Goal: Book appointment/travel/reservation

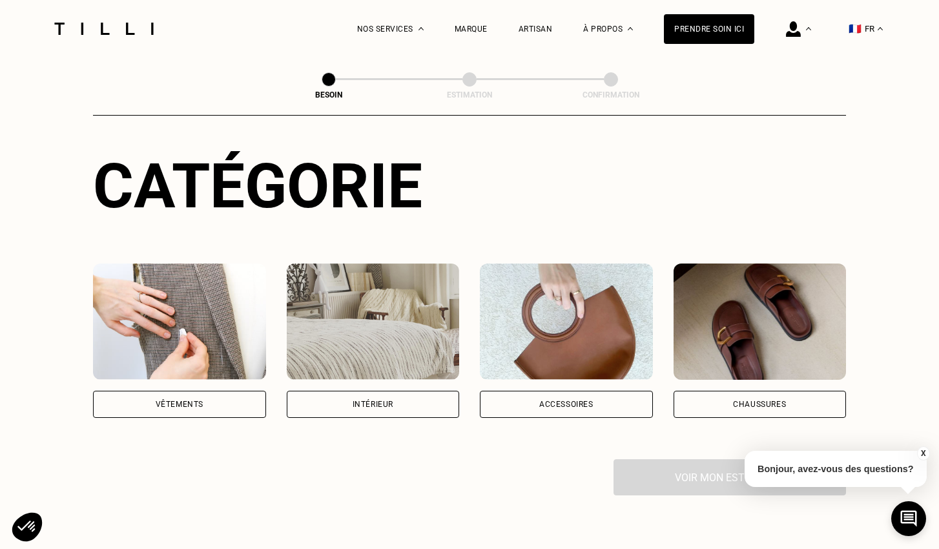
scroll to position [134, 0]
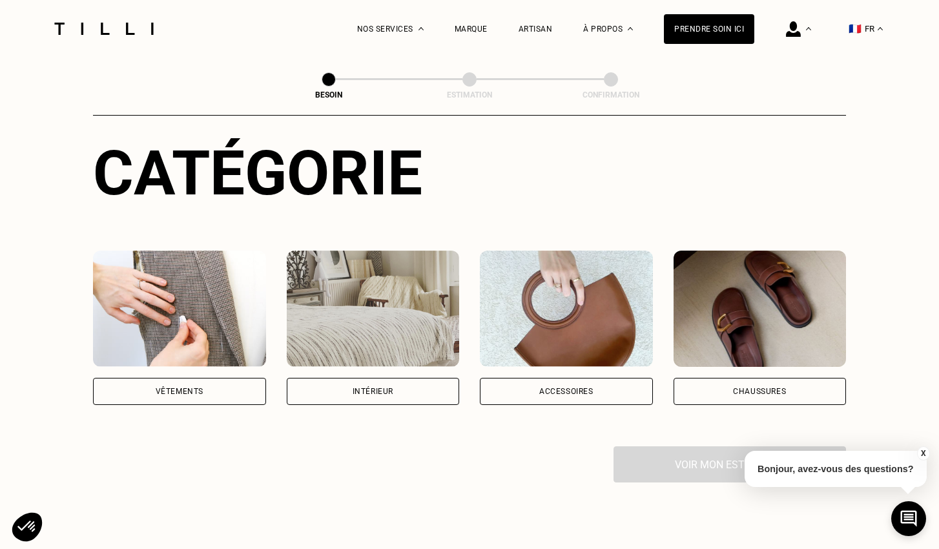
click at [165, 387] on div "Vêtements" at bounding box center [180, 391] width 48 height 8
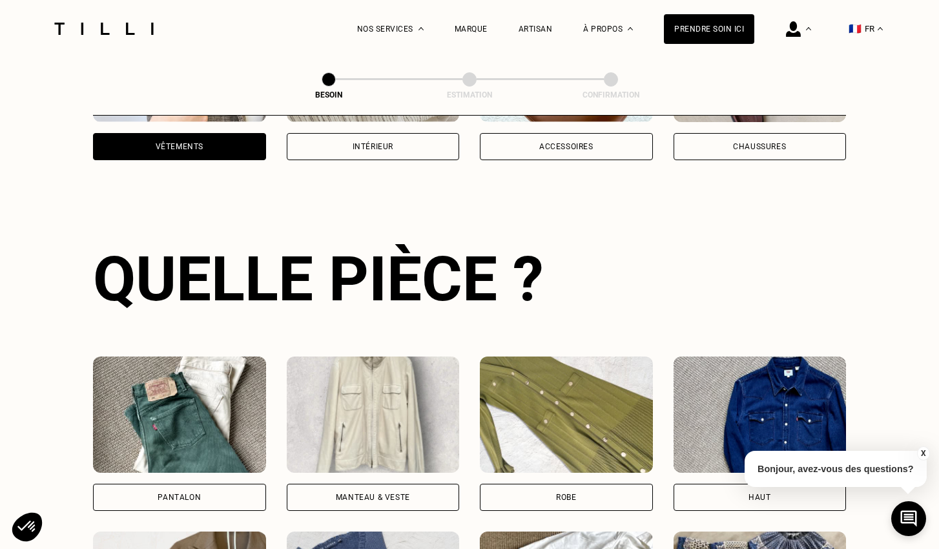
scroll to position [420, 0]
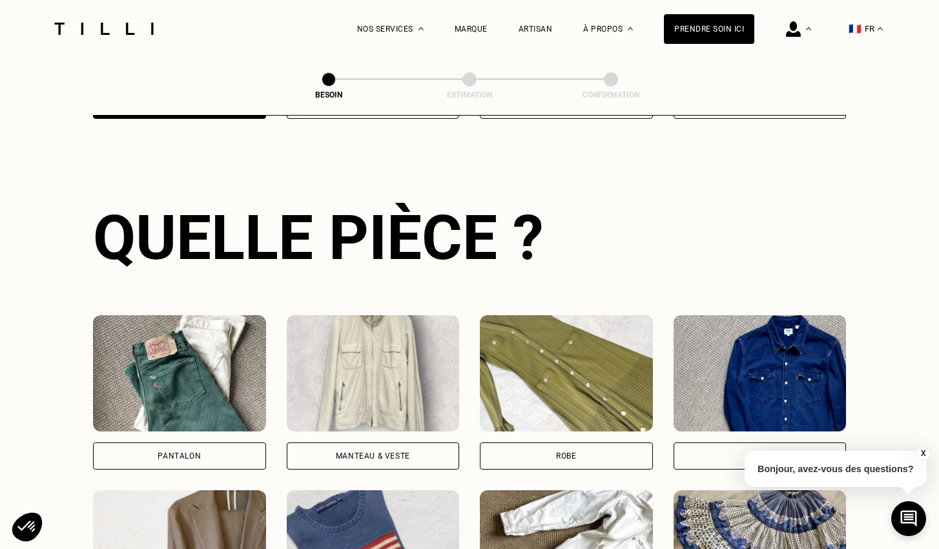
click at [189, 442] on div "Pantalon" at bounding box center [179, 455] width 173 height 27
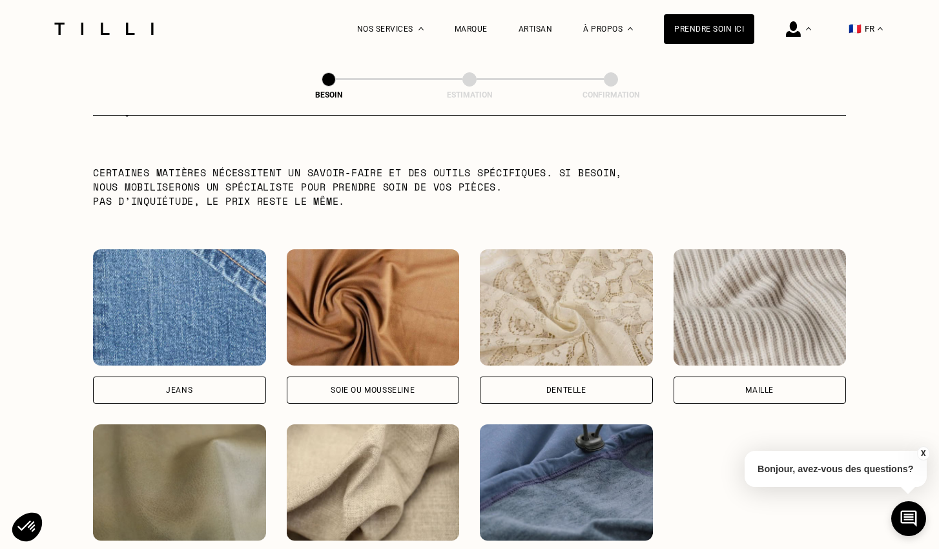
scroll to position [1277, 0]
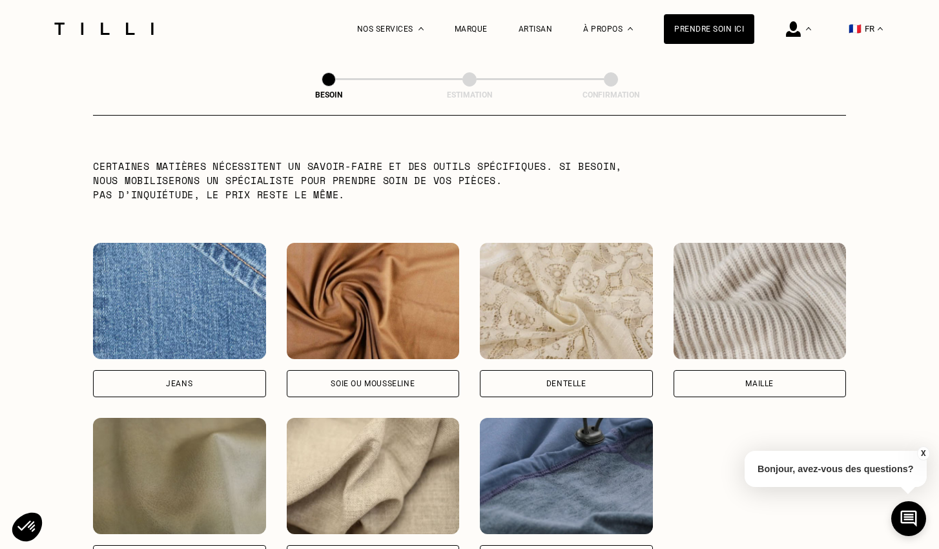
click at [188, 370] on div "Jeans" at bounding box center [179, 383] width 173 height 27
select select "FR"
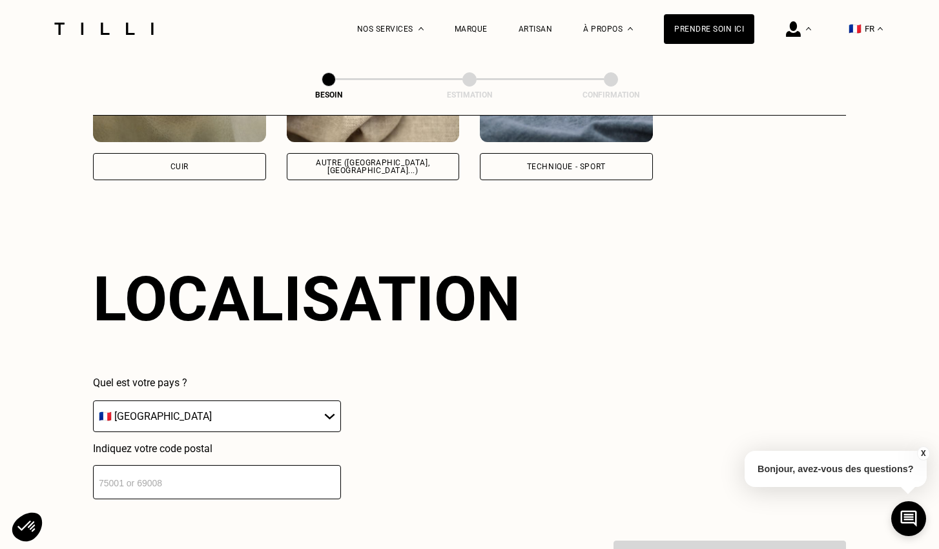
scroll to position [1730, 0]
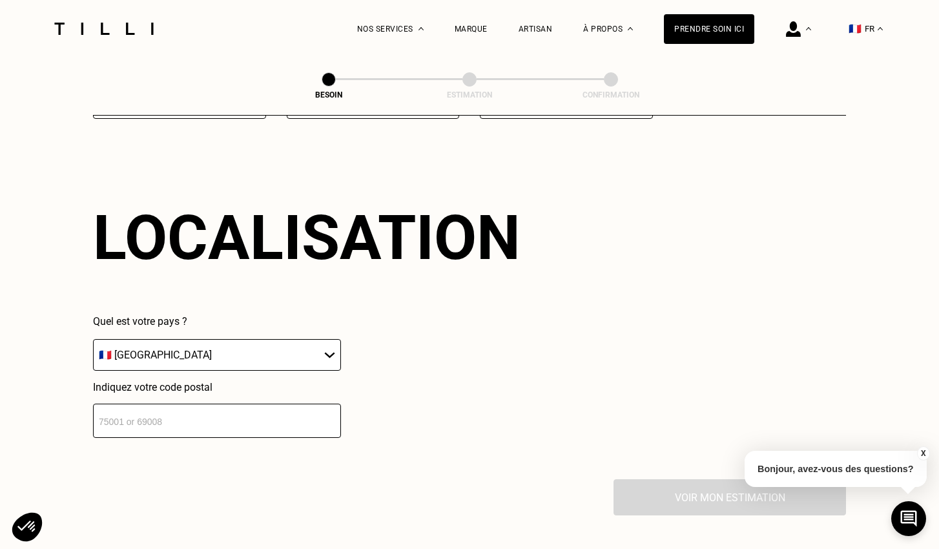
click at [226, 408] on input "number" at bounding box center [217, 420] width 248 height 34
type input "75010"
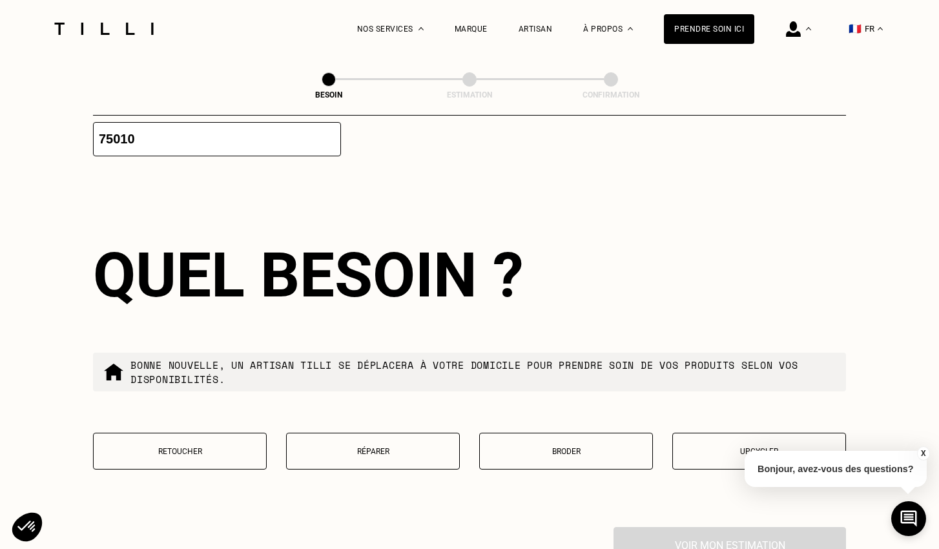
scroll to position [2053, 0]
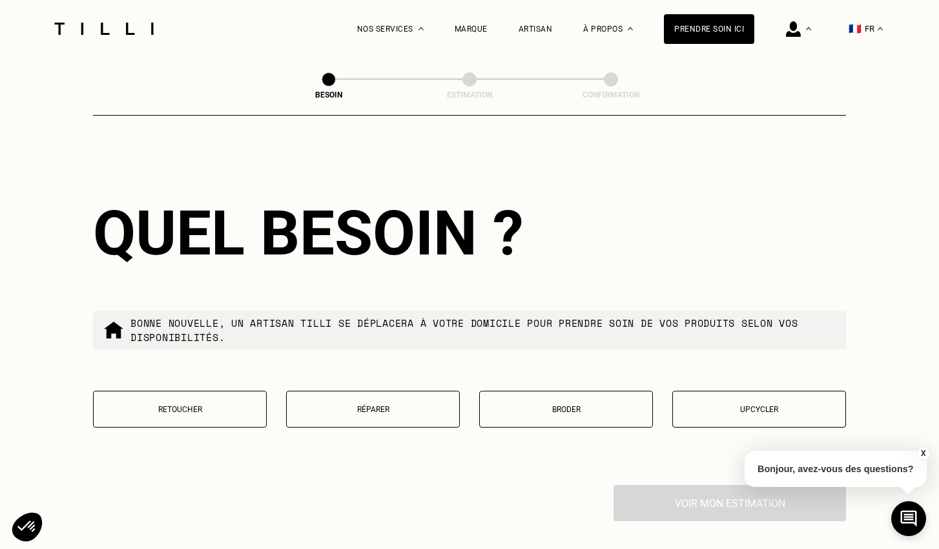
click at [384, 450] on div "Quel besoin ? Bonne nouvelle, un artisan tilli se déplacera à votre domicile po…" at bounding box center [469, 320] width 753 height 329
click at [382, 406] on button "Réparer" at bounding box center [373, 409] width 174 height 37
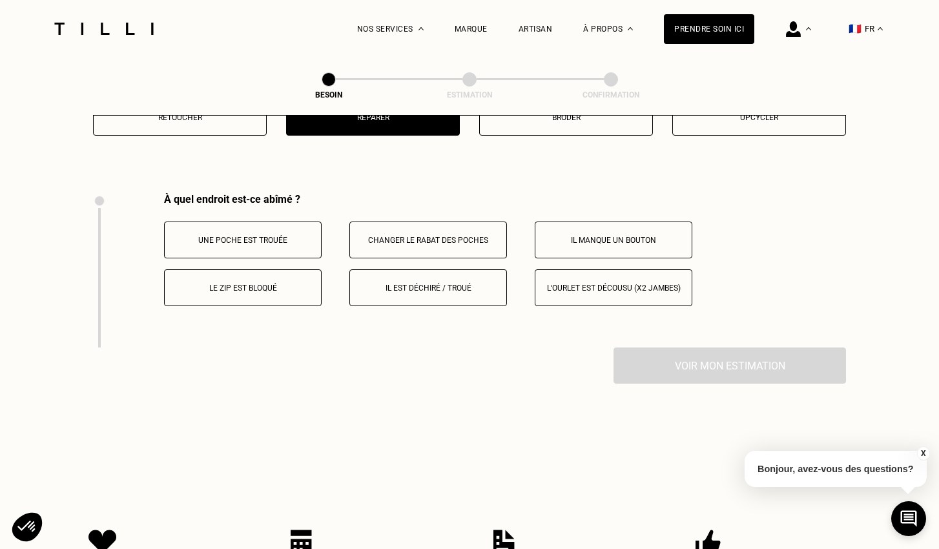
scroll to position [2342, 0]
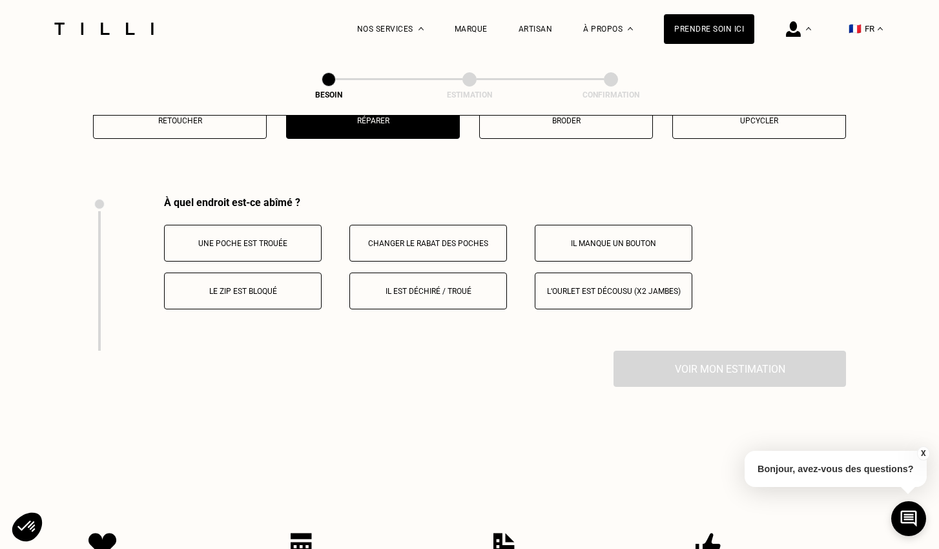
click at [393, 291] on button "Il est déchiré / troué" at bounding box center [428, 290] width 158 height 37
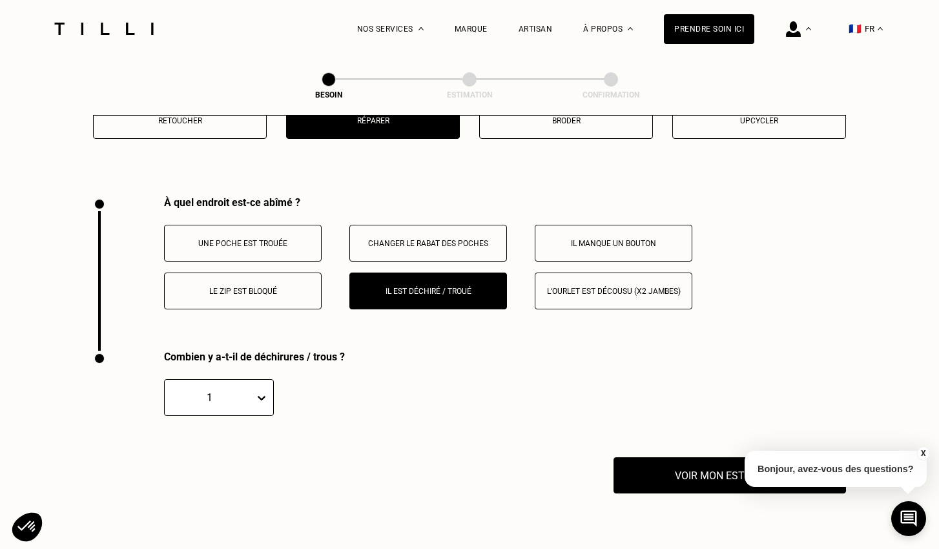
scroll to position [2537, 0]
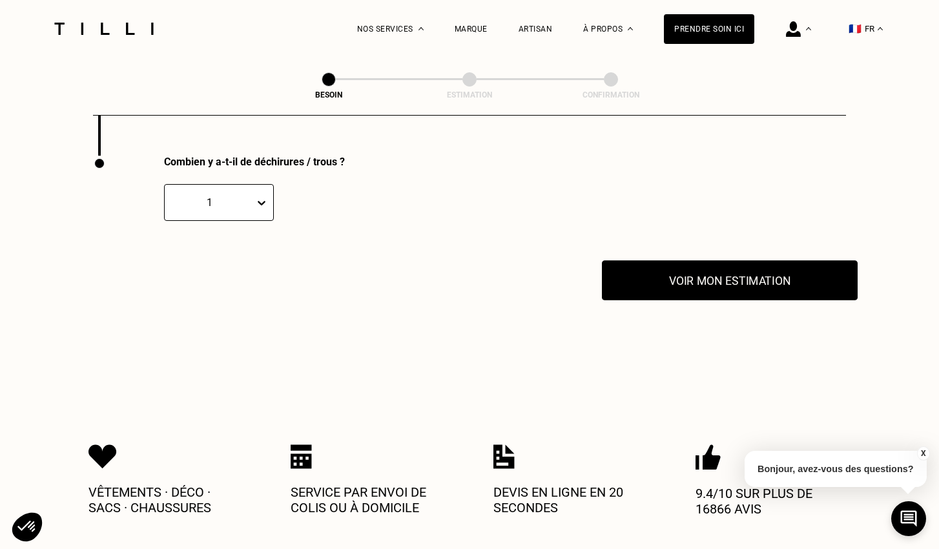
click at [759, 274] on button "Voir mon estimation" at bounding box center [730, 280] width 256 height 40
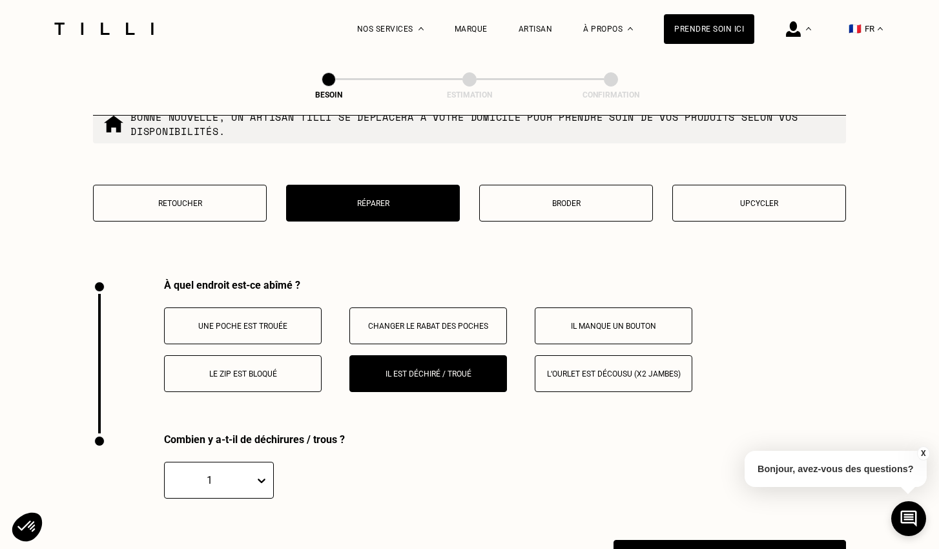
scroll to position [2257, 0]
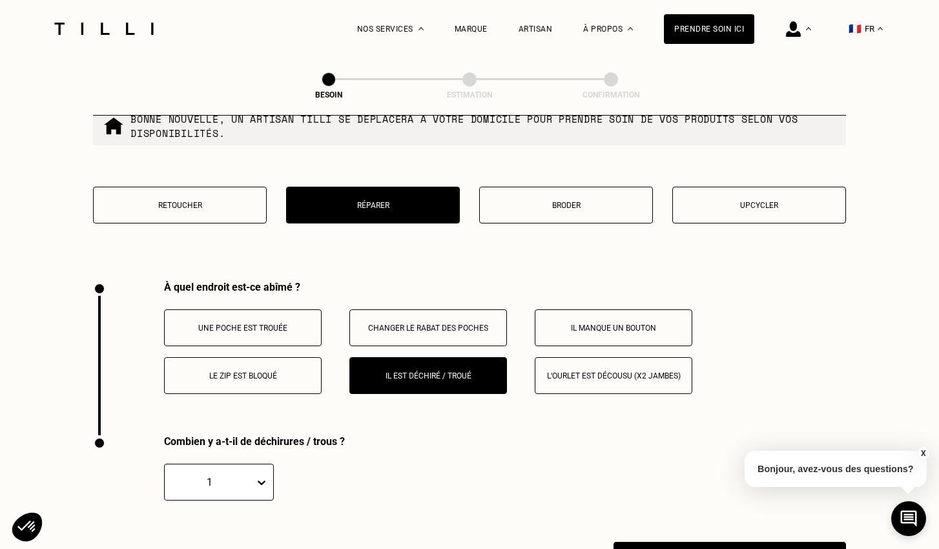
click at [213, 201] on p "Retoucher" at bounding box center [179, 205] width 159 height 9
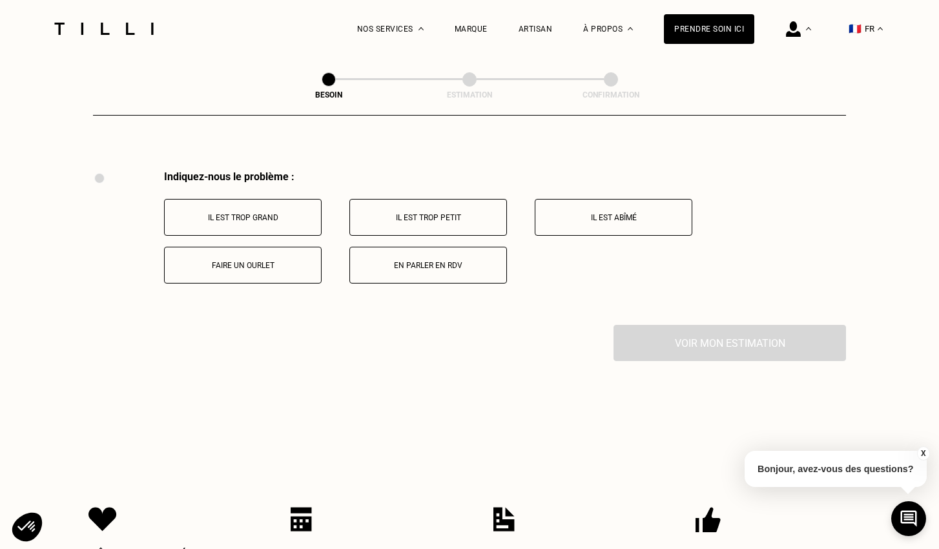
scroll to position [2383, 0]
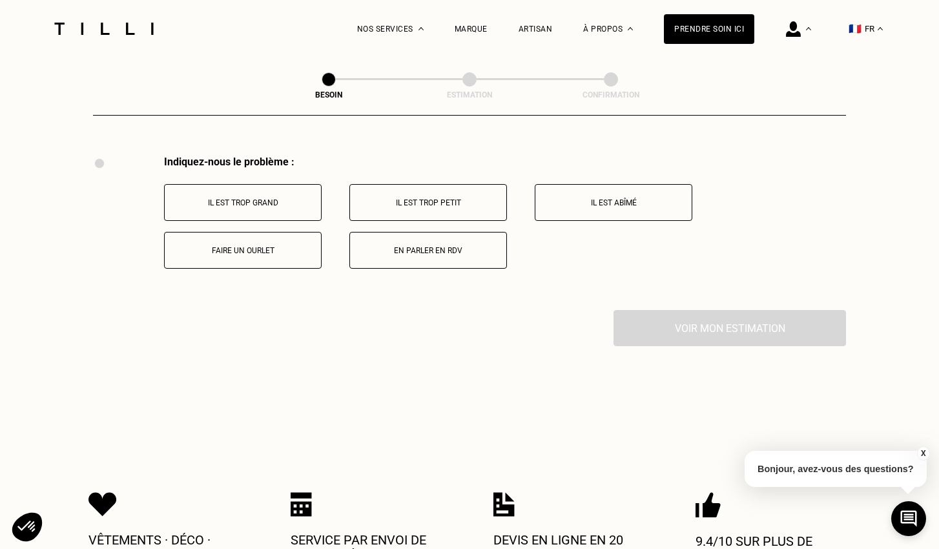
click at [609, 186] on button "Il est abîmé" at bounding box center [614, 202] width 158 height 37
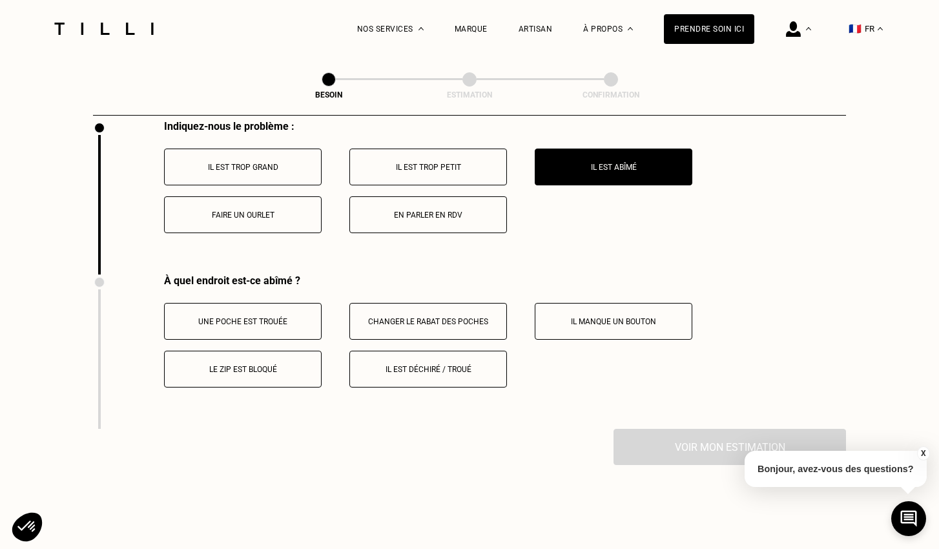
scroll to position [2387, 0]
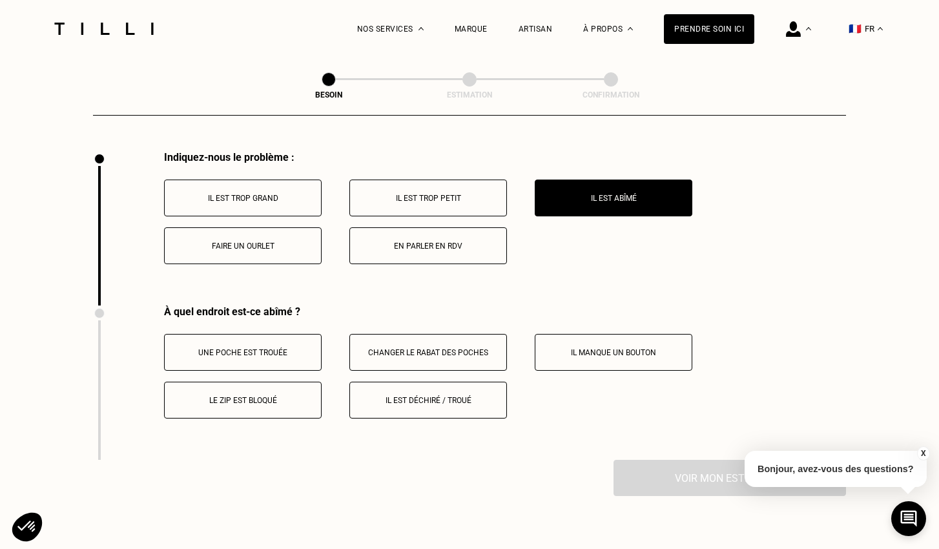
click at [453, 241] on p "En parler en RDV" at bounding box center [427, 245] width 143 height 9
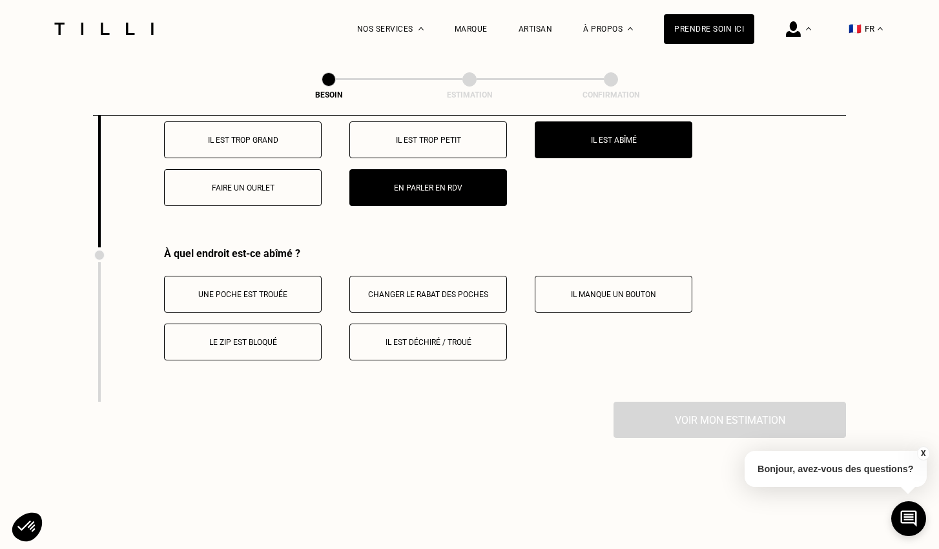
scroll to position [2407, 0]
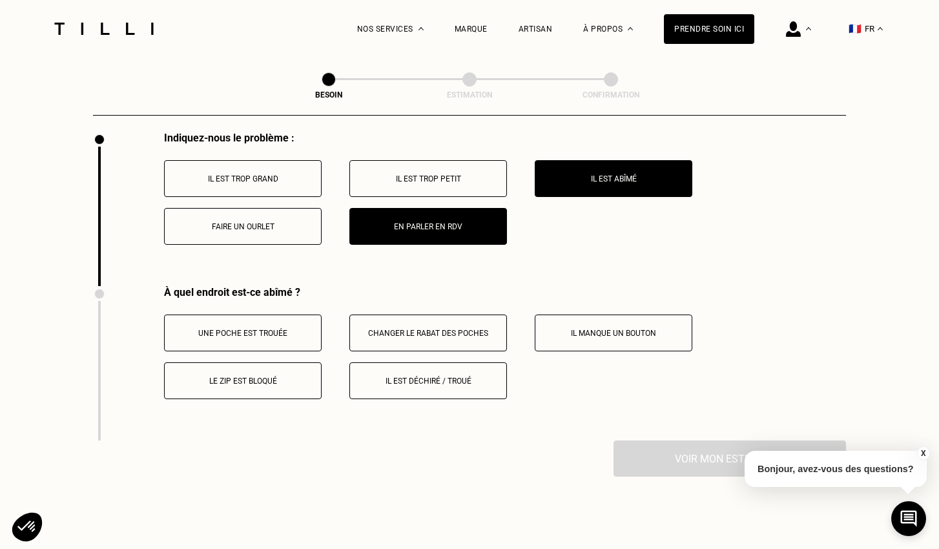
click at [593, 177] on button "Il est abîmé" at bounding box center [614, 178] width 158 height 37
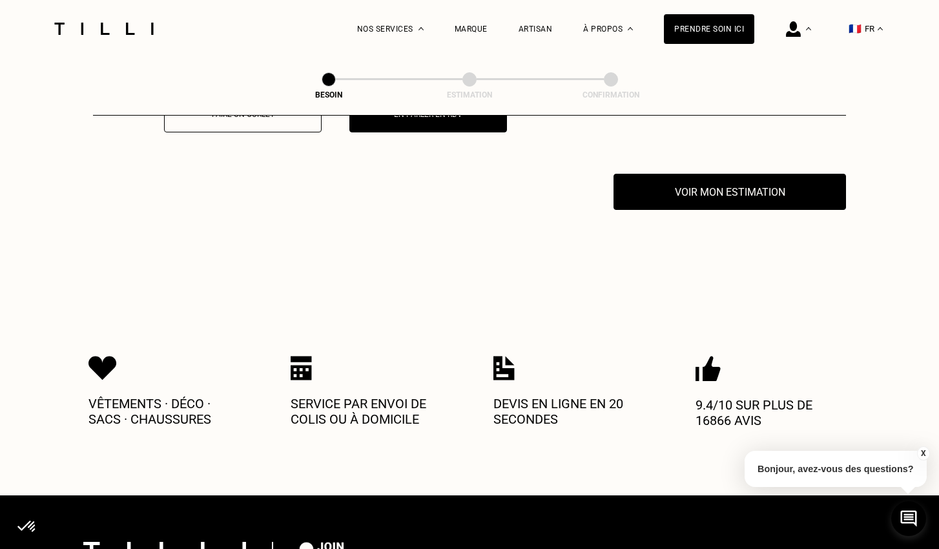
scroll to position [2537, 0]
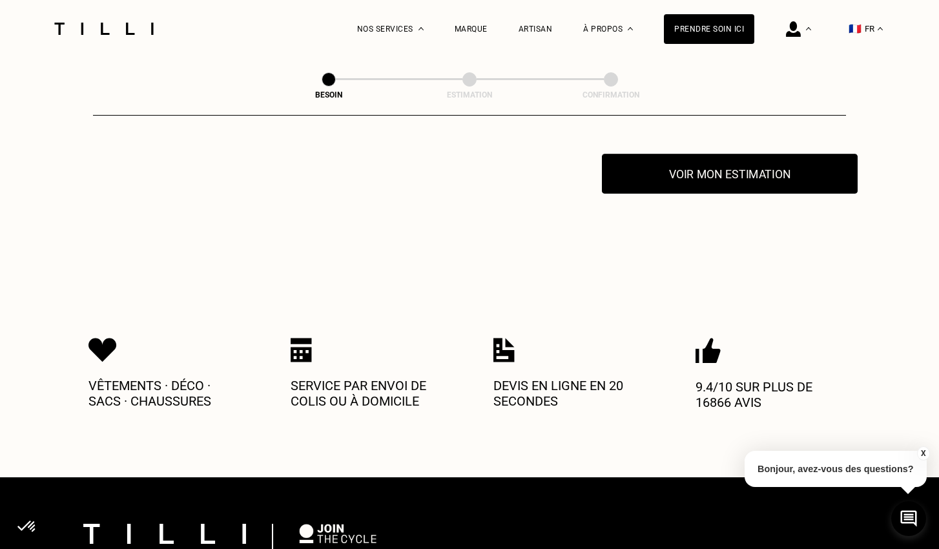
click at [707, 154] on button "Voir mon estimation" at bounding box center [730, 174] width 256 height 40
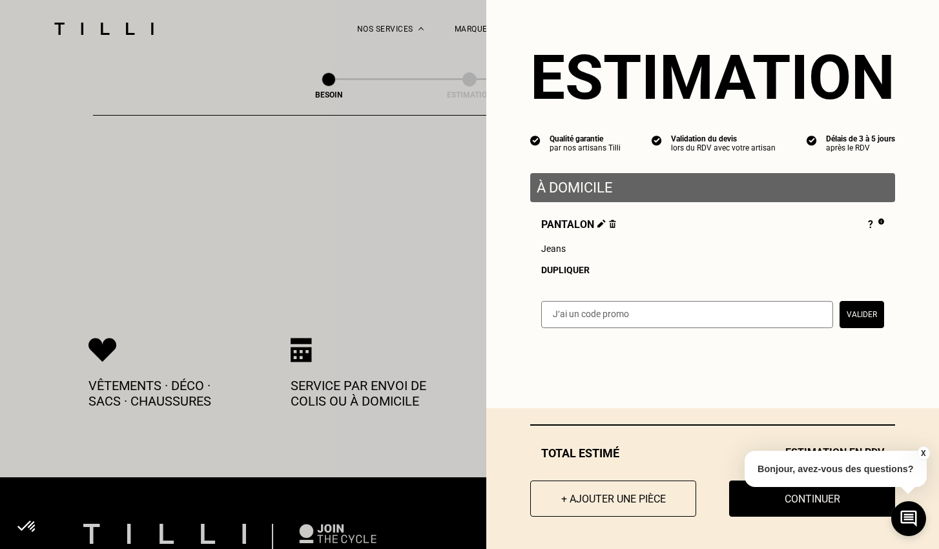
click at [850, 309] on button "Valider" at bounding box center [861, 314] width 45 height 27
click at [756, 505] on button "Continuer" at bounding box center [811, 498] width 183 height 40
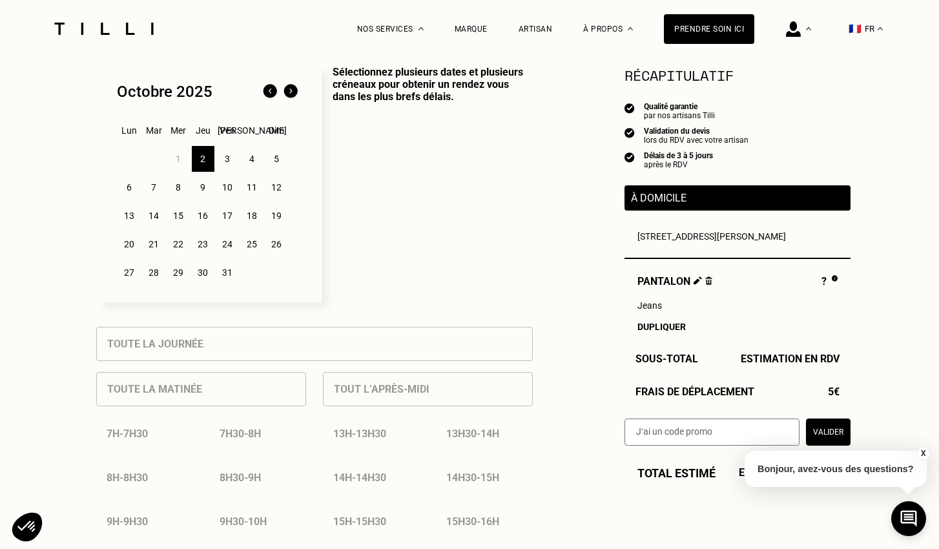
scroll to position [332, 0]
click at [228, 153] on div "3" at bounding box center [227, 158] width 23 height 26
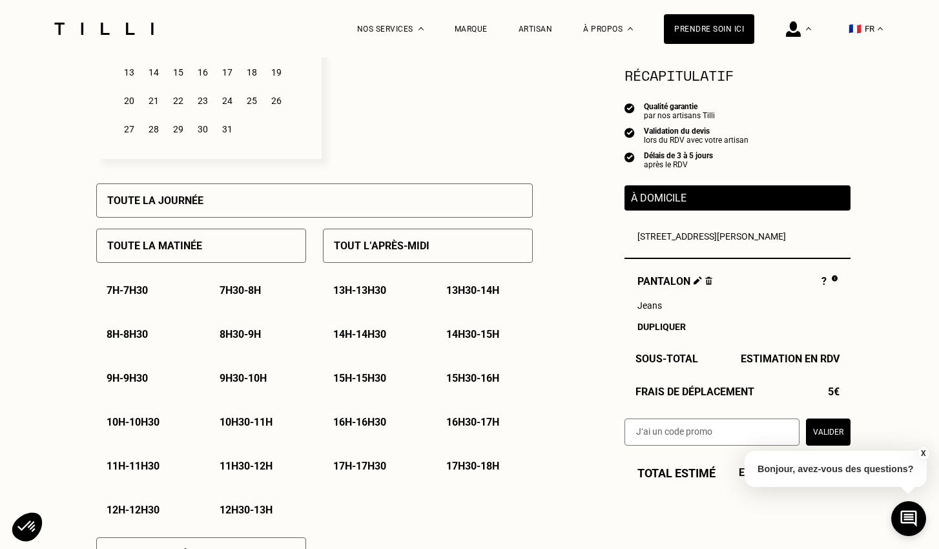
scroll to position [473, 0]
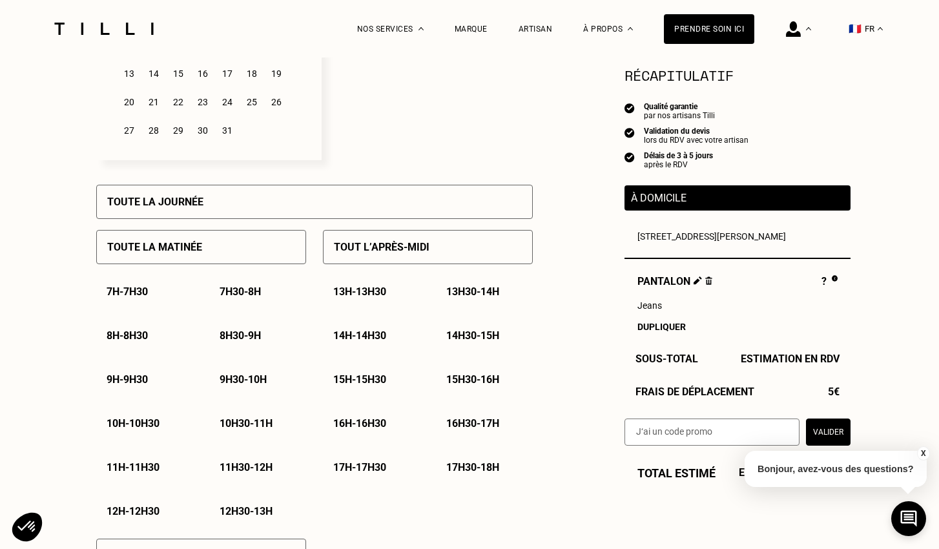
click at [137, 381] on p "9h - 9h30" at bounding box center [127, 379] width 41 height 12
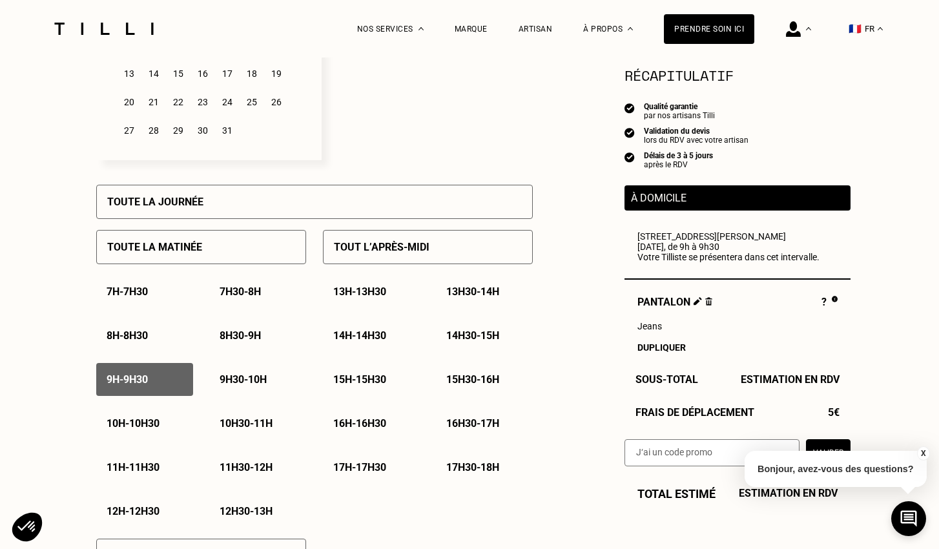
click at [915, 391] on div "Besoin Estimation Confirmation Estimation Récapitulatif Qualité garantie par no…" at bounding box center [469, 467] width 939 height 1767
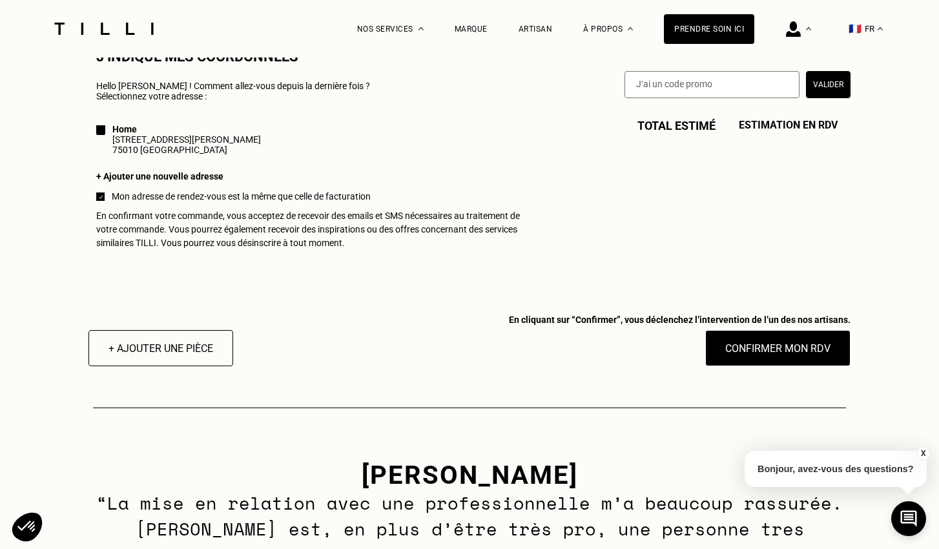
scroll to position [1206, 0]
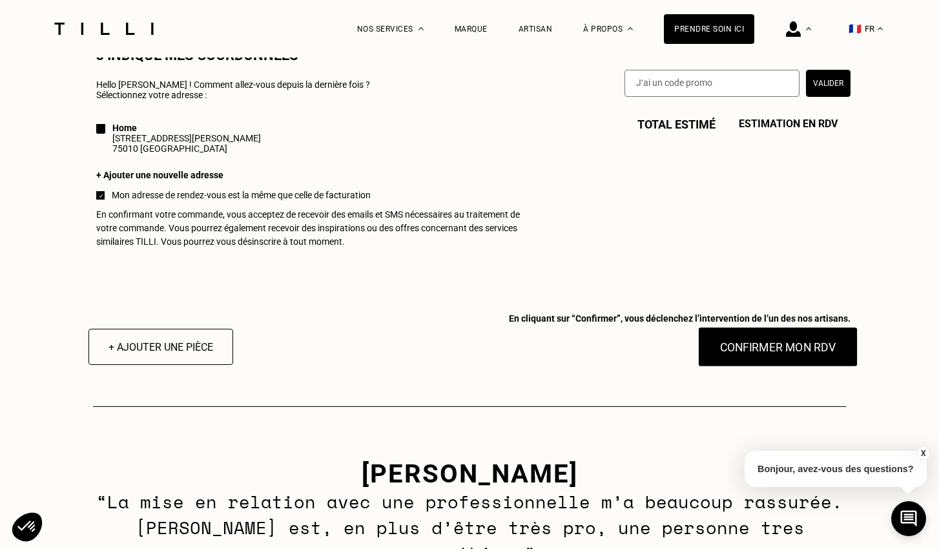
click at [788, 343] on button "Confirmer mon RDV" at bounding box center [778, 347] width 160 height 40
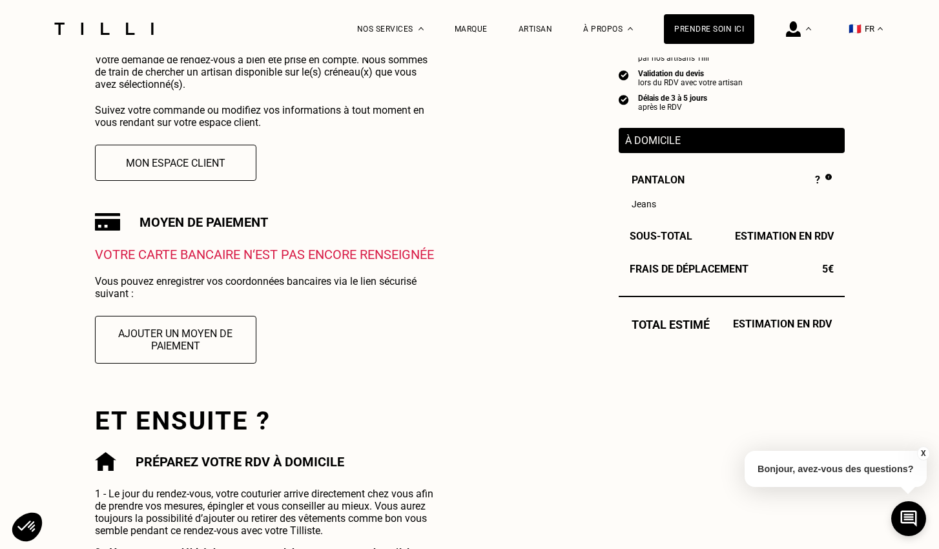
scroll to position [304, 0]
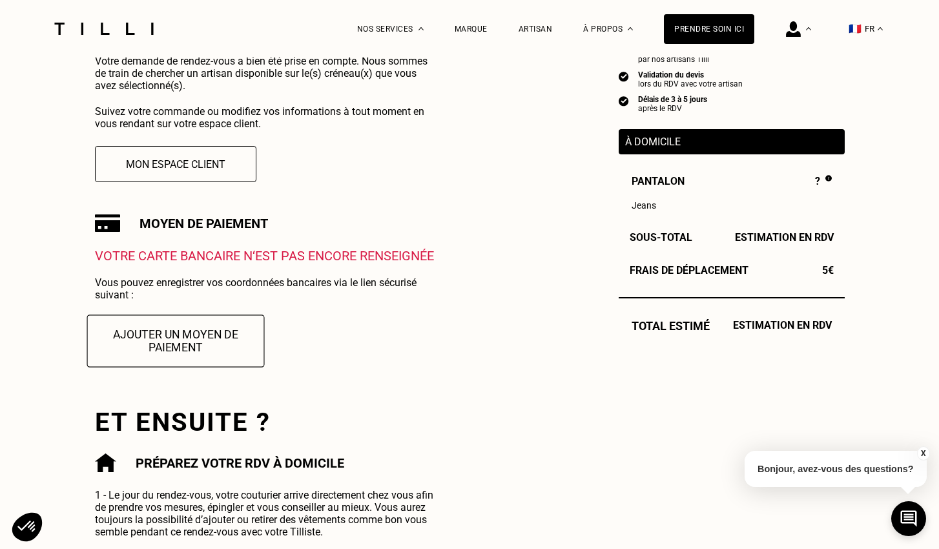
click at [224, 339] on button "Ajouter un moyen de paiement" at bounding box center [176, 340] width 178 height 52
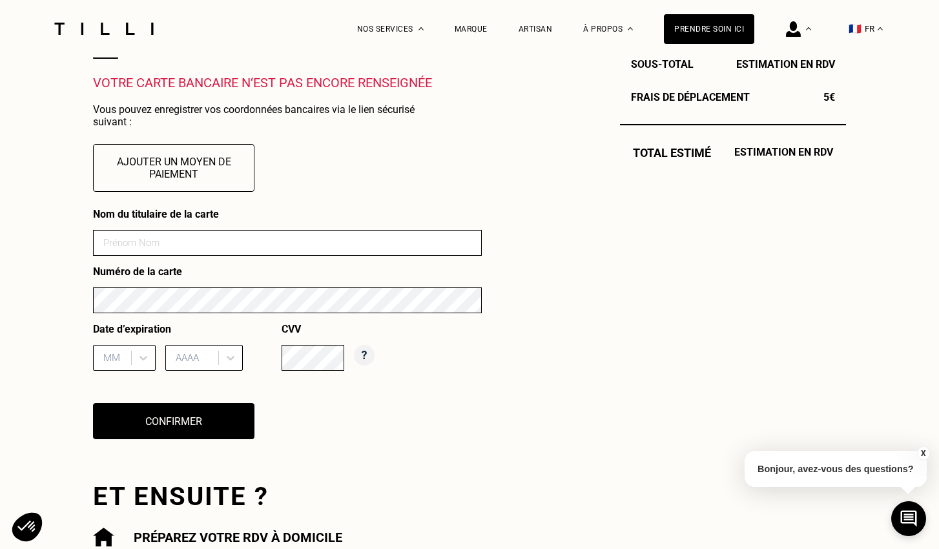
scroll to position [480, 0]
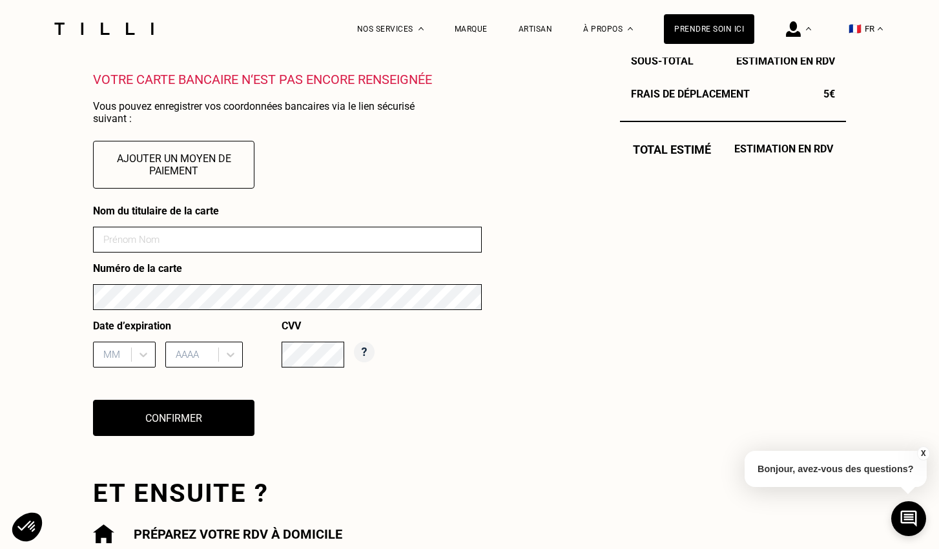
click at [186, 243] on input at bounding box center [287, 240] width 389 height 26
type input "[PERSON_NAME]"
type input "11"
click at [103, 385] on div "11" at bounding box center [124, 387] width 63 height 24
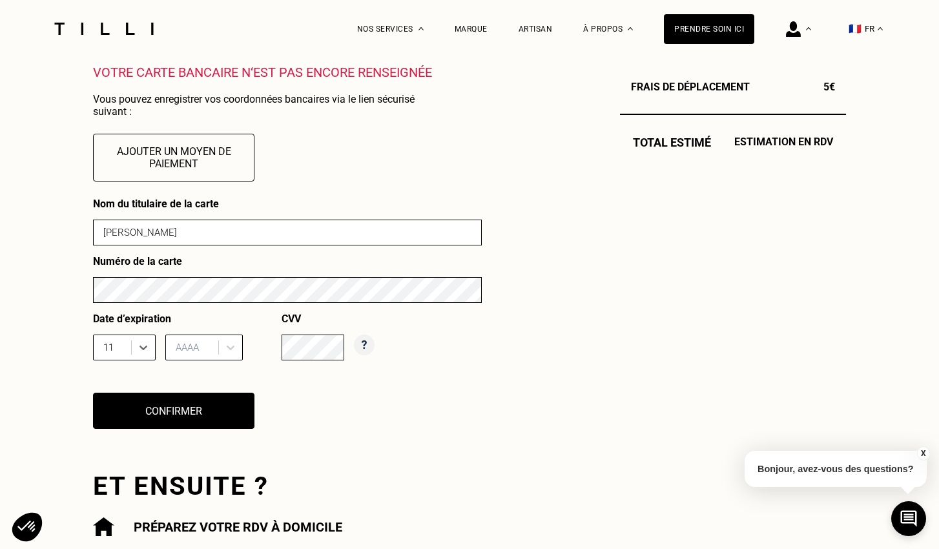
click at [178, 354] on div "AAAA" at bounding box center [203, 347] width 77 height 26
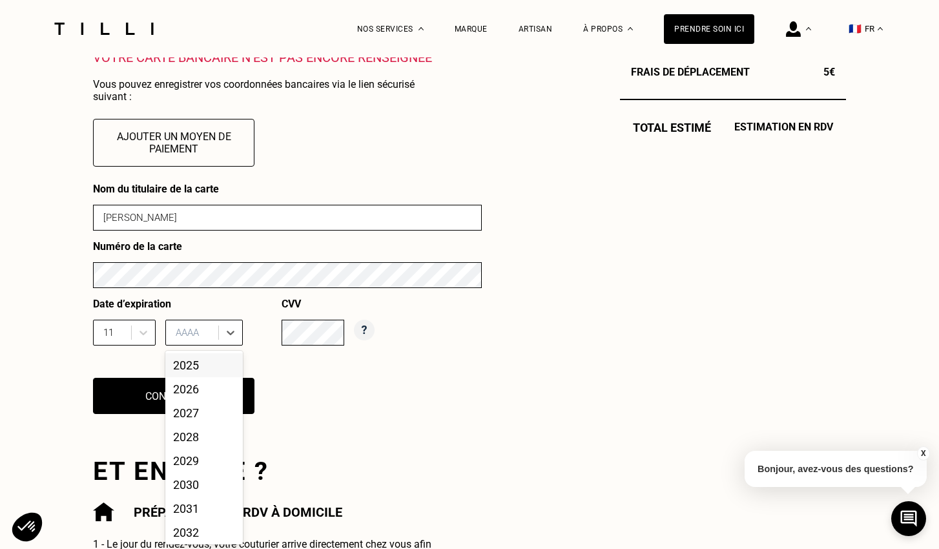
scroll to position [503, 0]
click at [187, 364] on div "2025" at bounding box center [203, 364] width 77 height 24
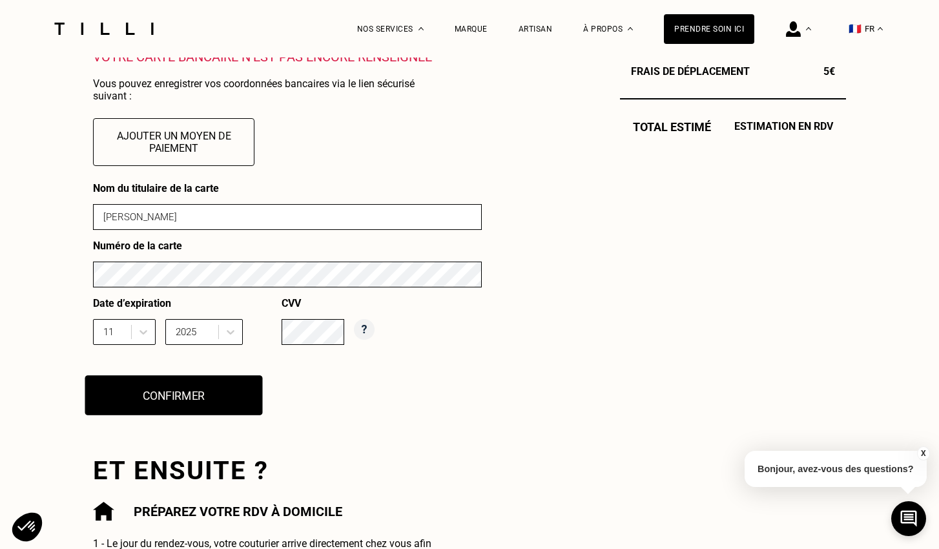
click at [190, 394] on button "Confirmer" at bounding box center [174, 395] width 178 height 40
